Goal: Transaction & Acquisition: Purchase product/service

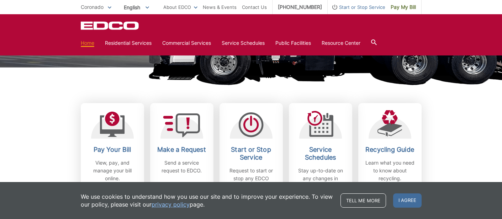
scroll to position [160, 0]
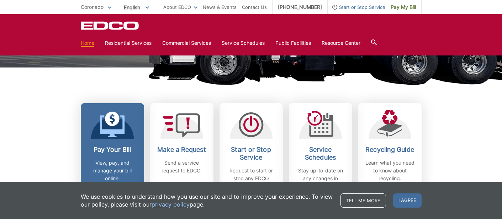
click at [108, 121] on icon at bounding box center [112, 119] width 15 height 15
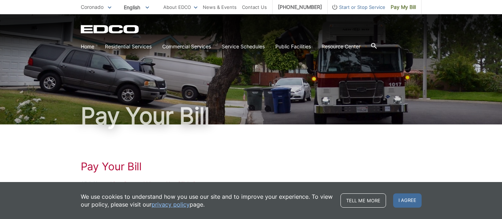
scroll to position [76, 0]
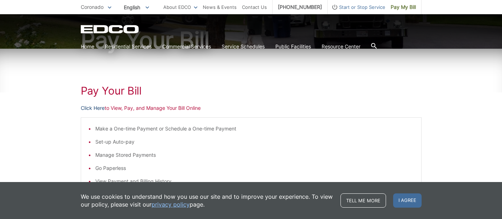
click at [87, 107] on link "Click Here" at bounding box center [93, 108] width 24 height 8
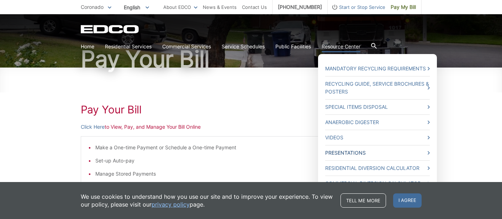
scroll to position [58, 0]
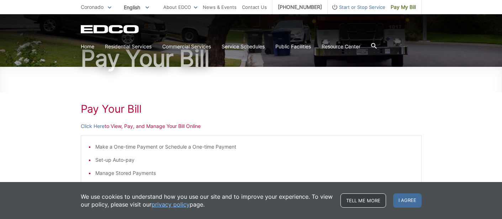
click at [372, 205] on link "Tell me more" at bounding box center [363, 200] width 46 height 14
